Goal: Navigation & Orientation: Find specific page/section

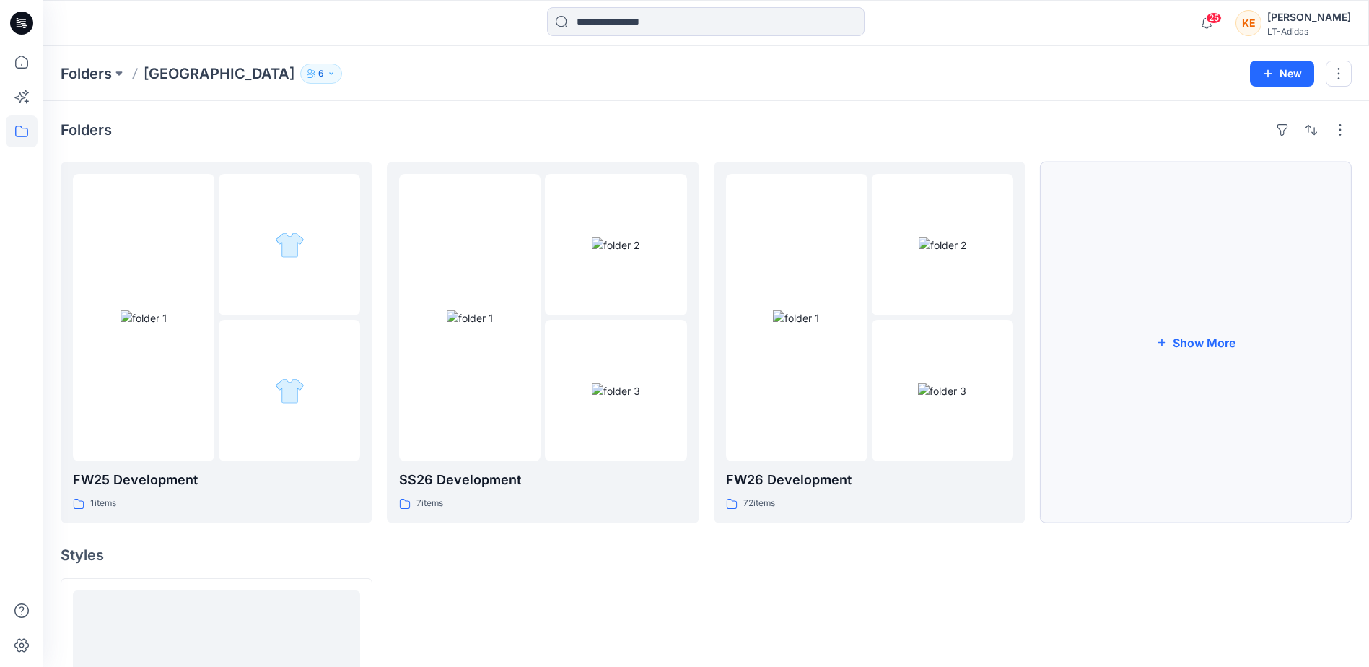
click at [1160, 343] on icon "button" at bounding box center [1162, 342] width 8 height 8
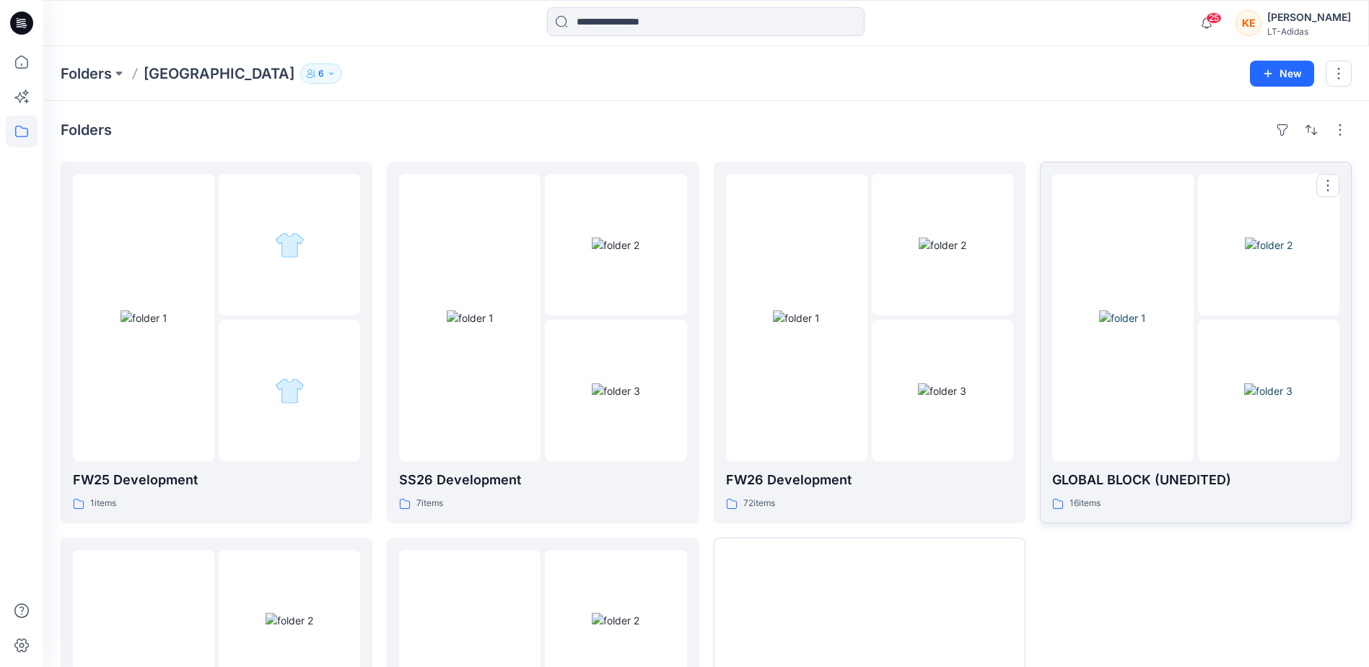
click at [1105, 400] on div at bounding box center [1122, 317] width 141 height 287
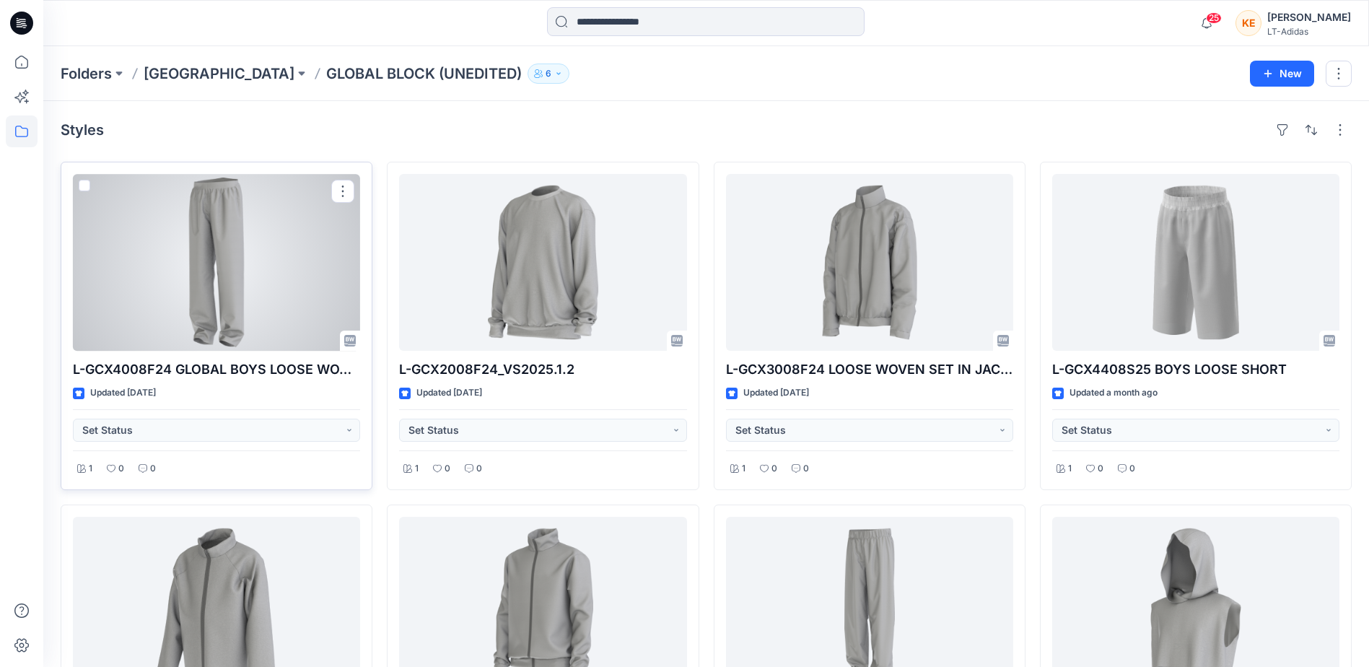
click at [204, 227] on div at bounding box center [216, 262] width 287 height 177
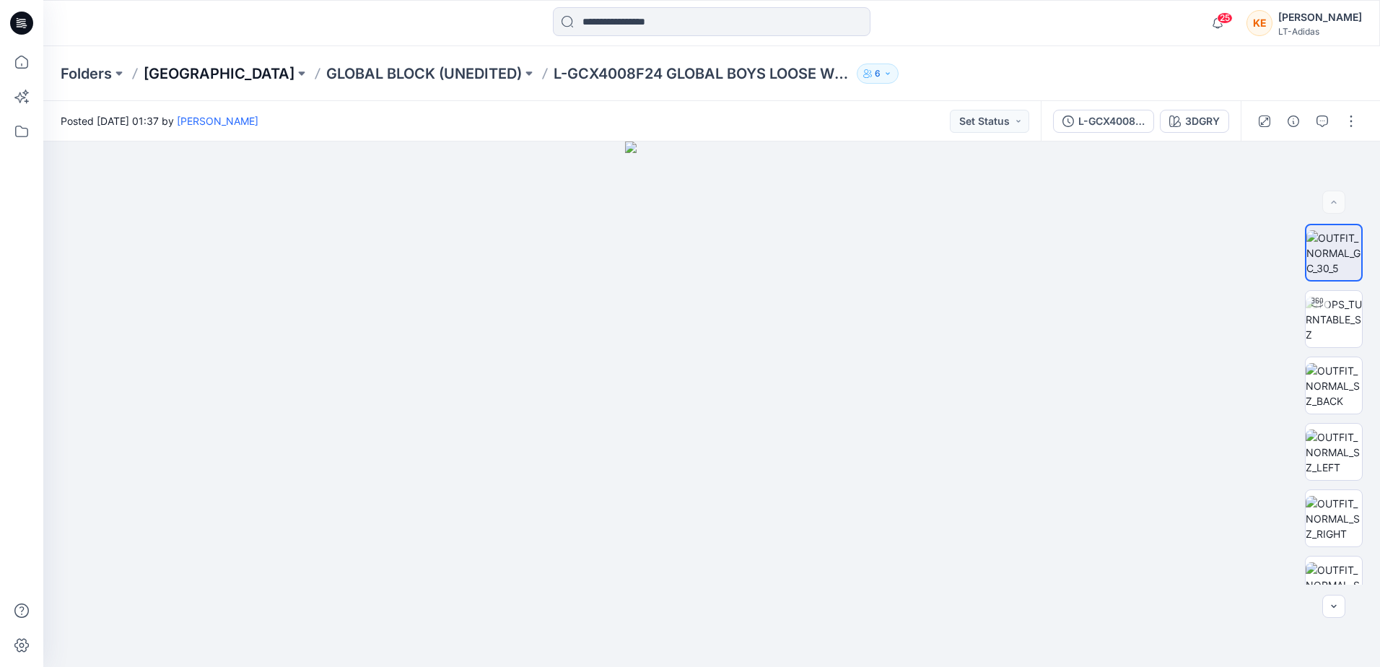
click at [174, 71] on p "[GEOGRAPHIC_DATA]" at bounding box center [219, 74] width 151 height 20
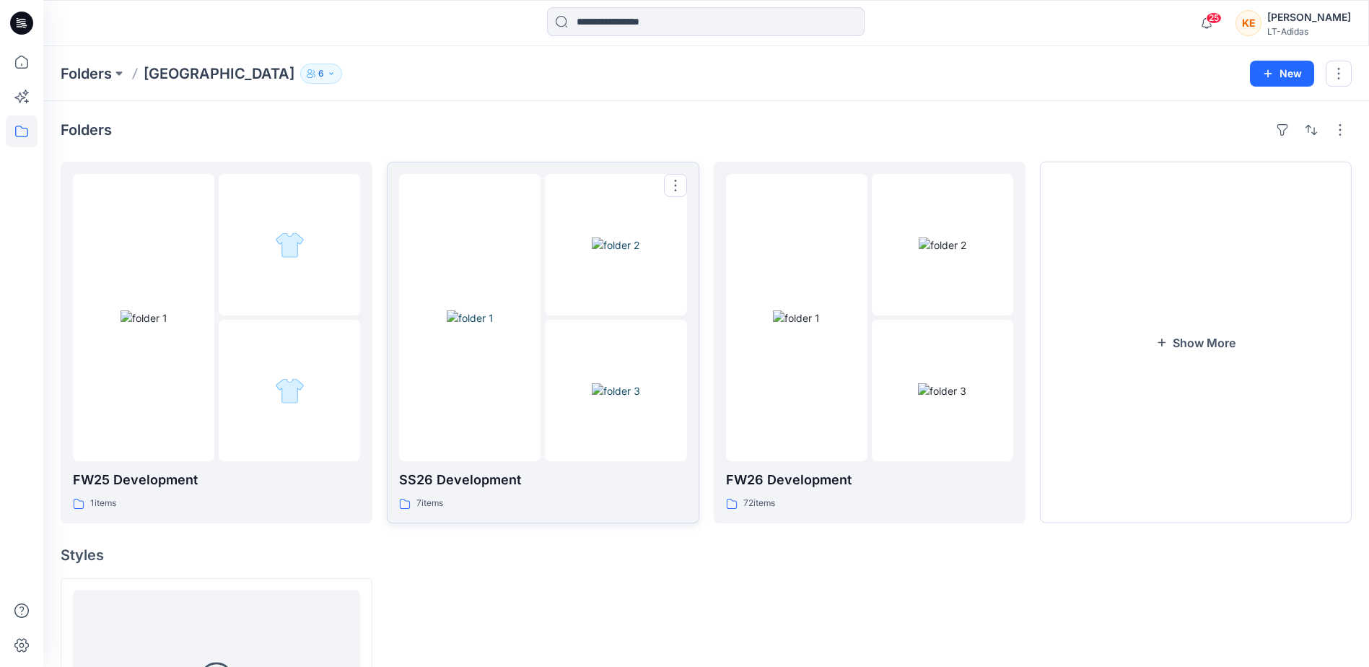
click at [592, 474] on p "SS26 Development" at bounding box center [542, 480] width 287 height 20
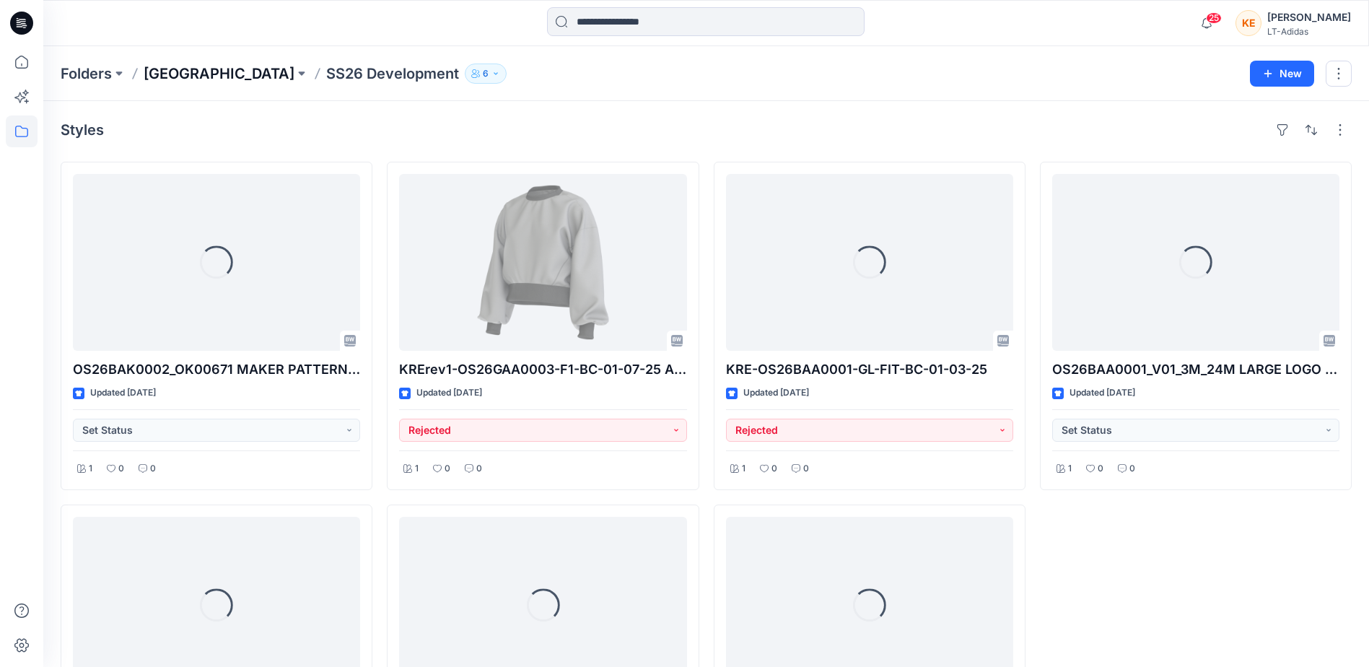
click at [203, 73] on p "[GEOGRAPHIC_DATA]" at bounding box center [219, 74] width 151 height 20
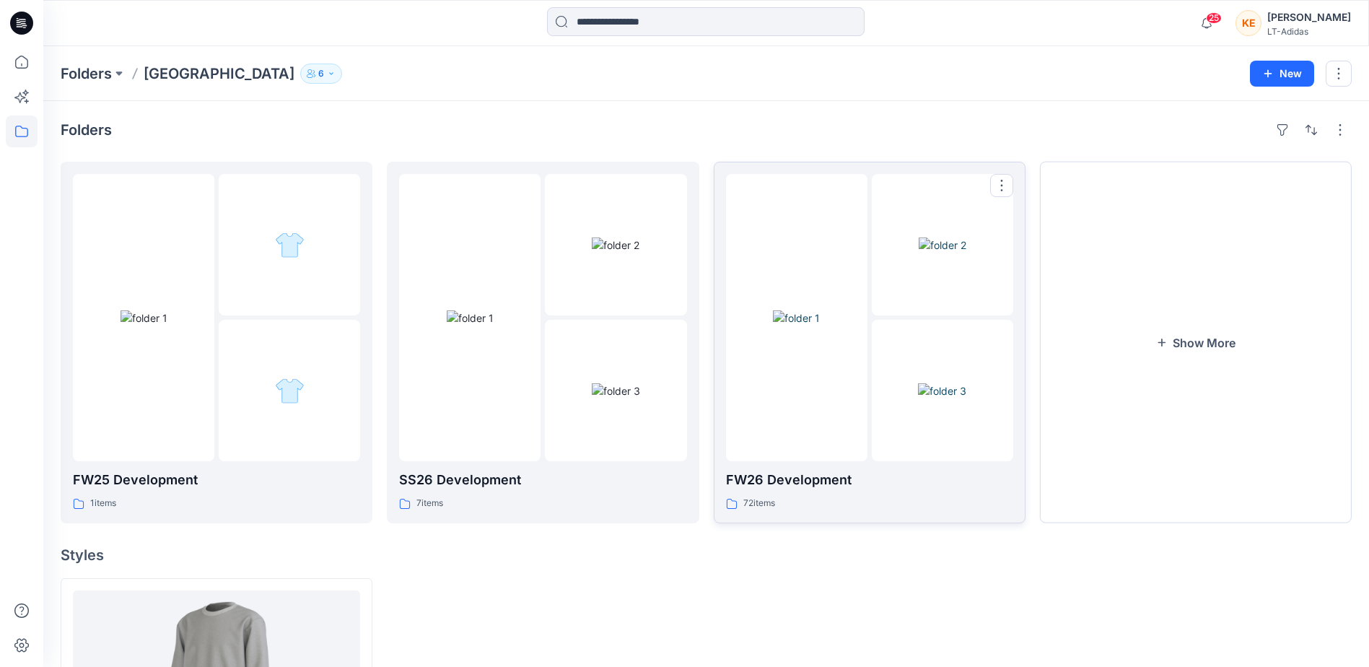
click at [834, 483] on p "FW26 Development" at bounding box center [869, 480] width 287 height 20
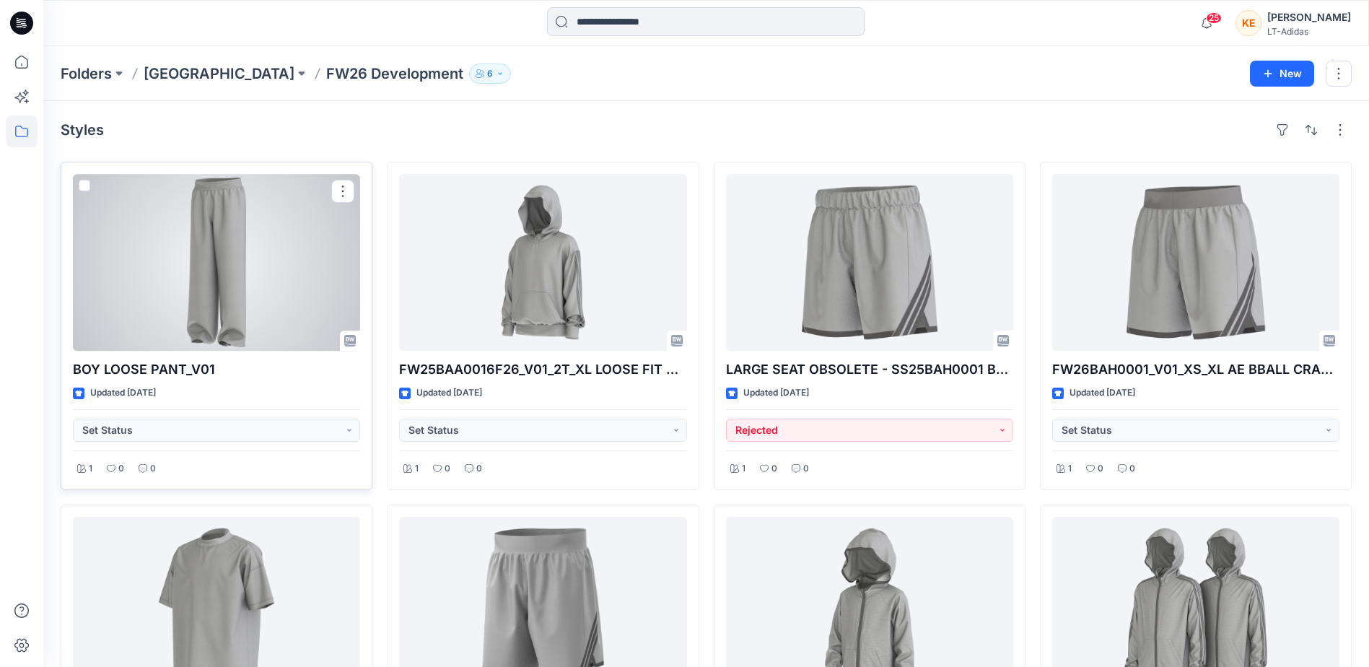
click at [248, 289] on div at bounding box center [216, 262] width 287 height 177
